Goal: Transaction & Acquisition: Register for event/course

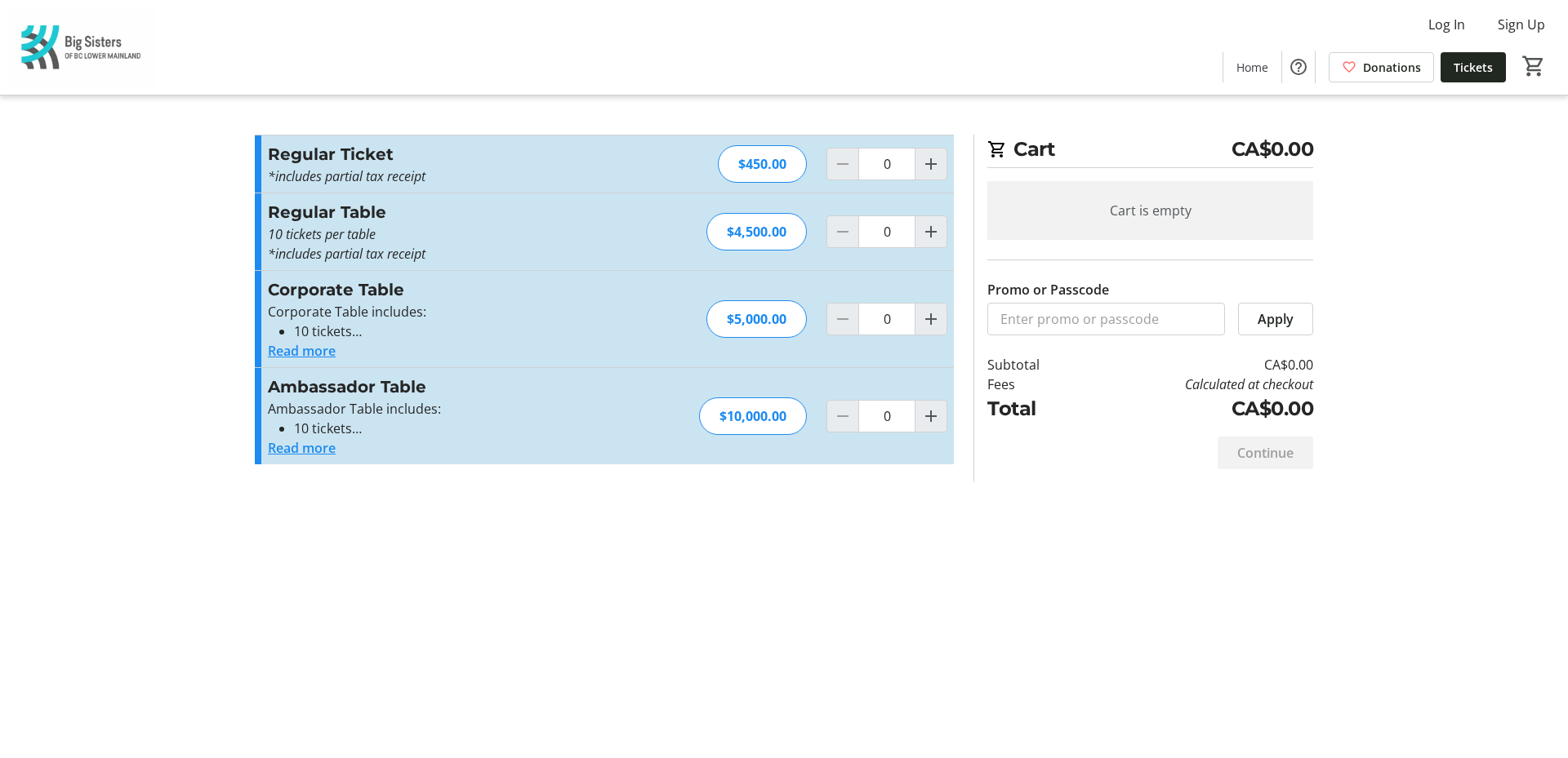
click at [312, 354] on button "Read more" at bounding box center [301, 350] width 67 height 19
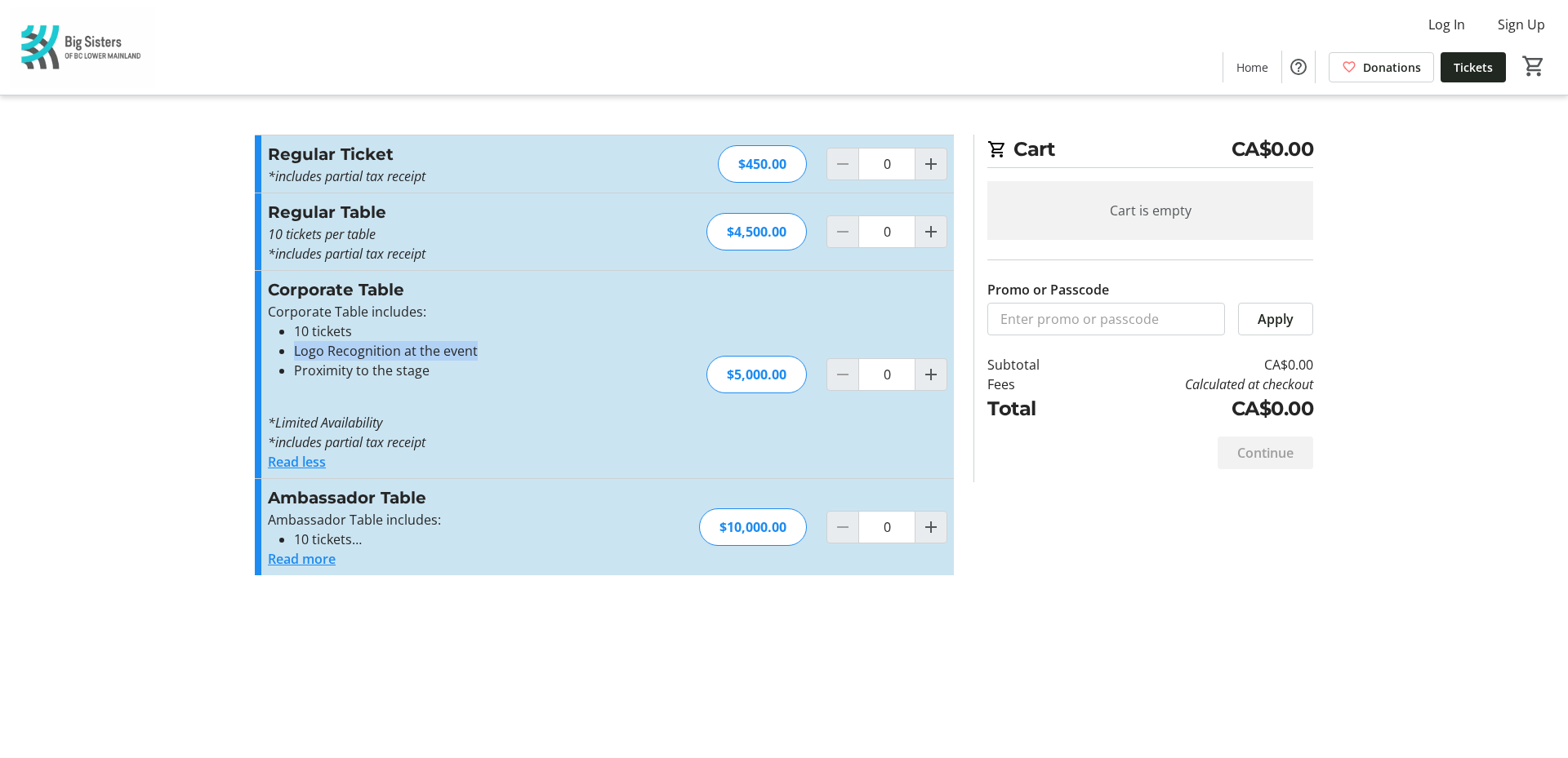
drag, startPoint x: 458, startPoint y: 353, endPoint x: 286, endPoint y: 348, distance: 172.1
click at [286, 348] on ul "10 tickets Logo Recognition at the event Proximity to the stage" at bounding box center [447, 351] width 357 height 59
click at [320, 560] on button "Read more" at bounding box center [301, 558] width 67 height 19
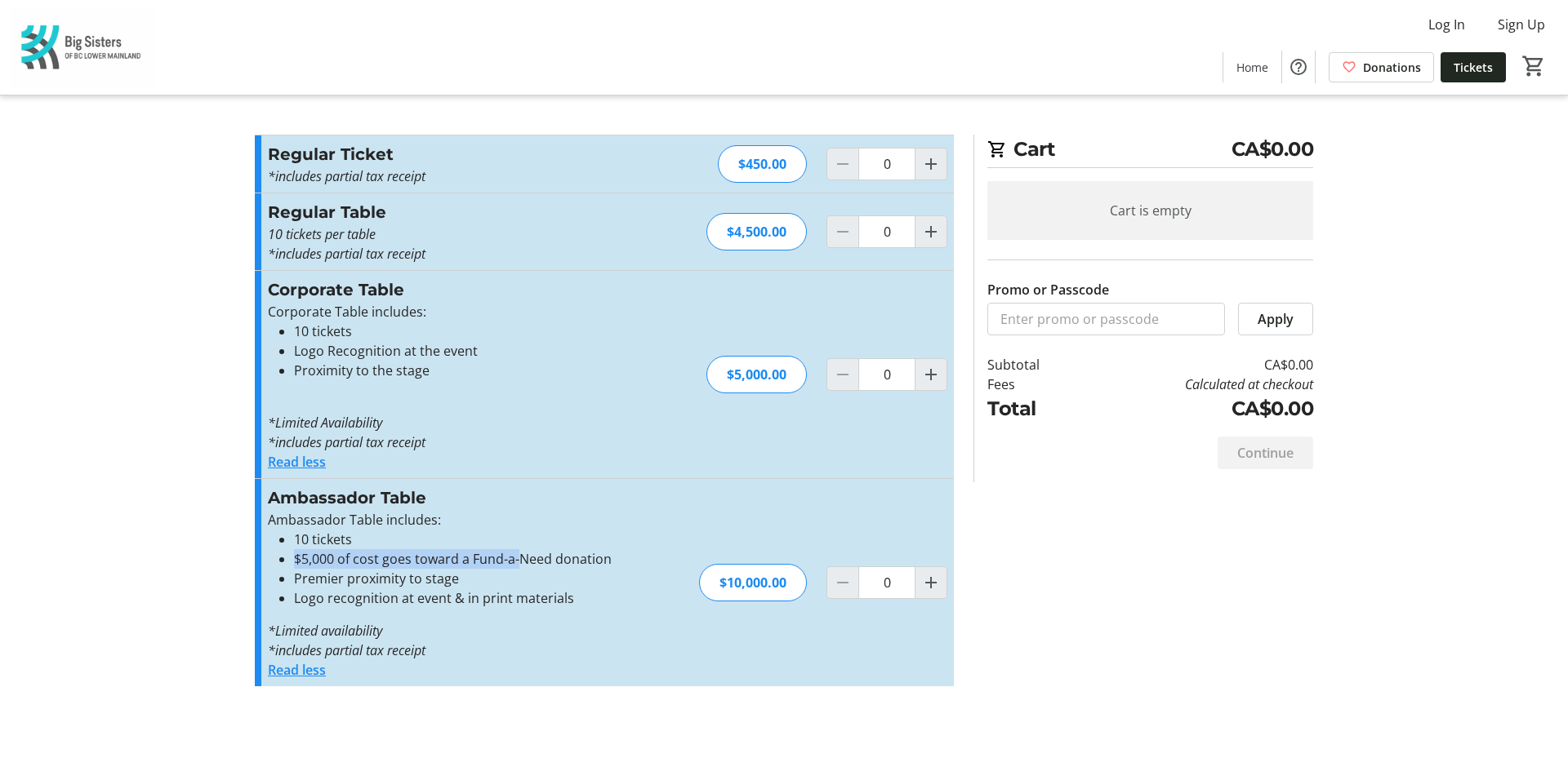
drag, startPoint x: 570, startPoint y: 548, endPoint x: 521, endPoint y: 562, distance: 51.0
click at [521, 562] on ul "10 tickets $5,000 of cost goes toward a Fund-a-Need donation Premier proximity …" at bounding box center [447, 568] width 357 height 79
click at [521, 562] on li "$5,000 of cost goes toward a Fund-a-Need donation" at bounding box center [459, 558] width 331 height 19
drag, startPoint x: 521, startPoint y: 562, endPoint x: 294, endPoint y: 559, distance: 227.0
click at [294, 559] on li "$5,000 of cost goes toward a Fund-a-Need donation" at bounding box center [459, 558] width 331 height 19
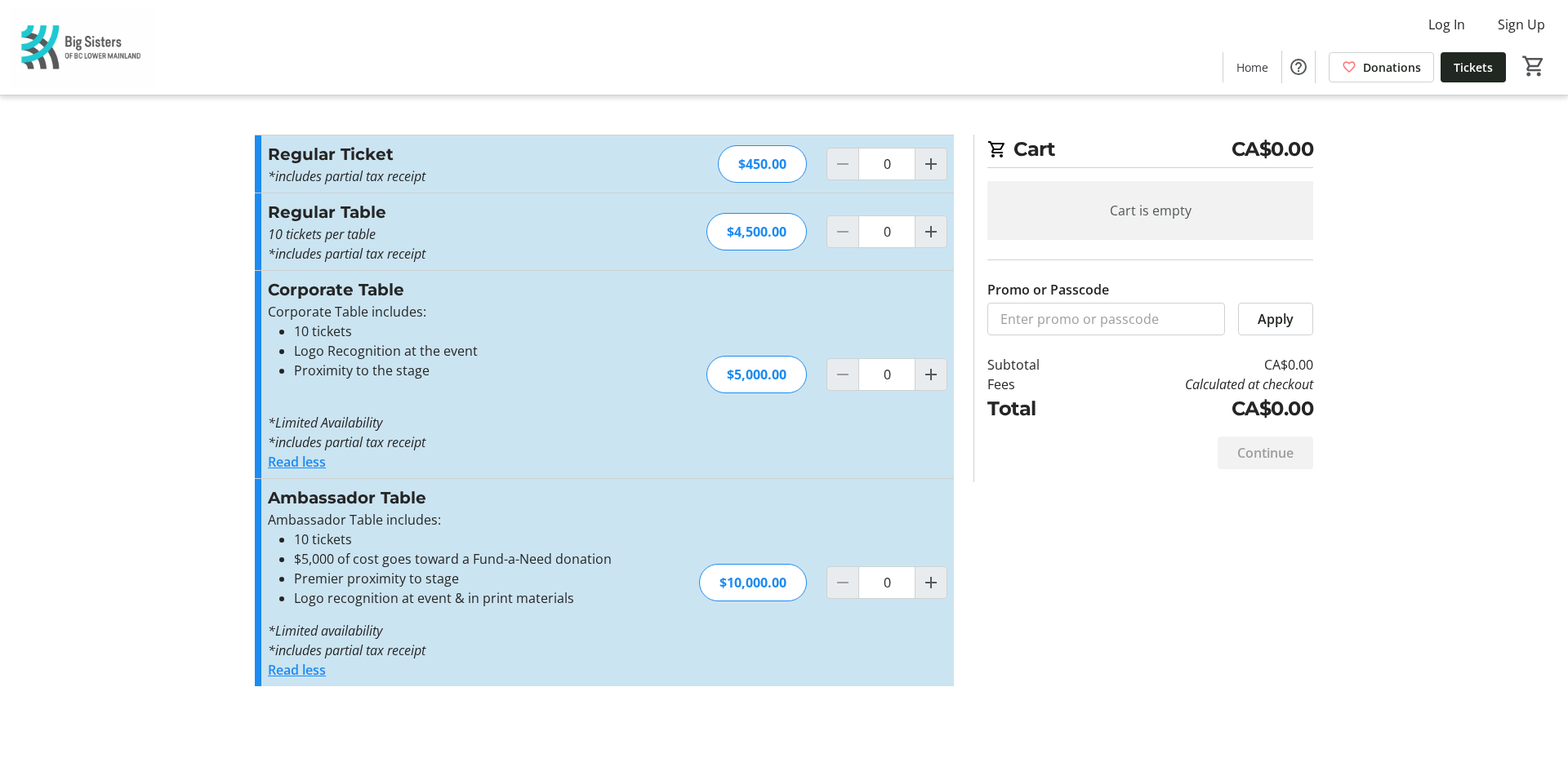
click at [458, 662] on div "Read less" at bounding box center [447, 669] width 357 height 19
click at [1148, 619] on div "Promo or Passcode Apply Regular Ticket *includes partial tax receipt Read more …" at bounding box center [784, 421] width 1078 height 571
click at [79, 59] on img at bounding box center [82, 47] width 145 height 81
